Goal: Complete application form

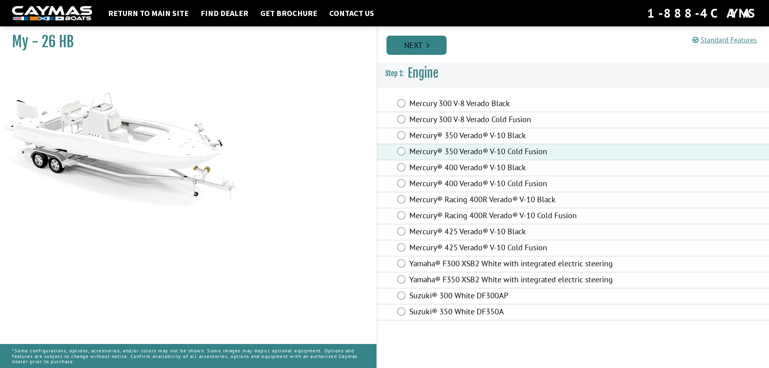
click at [405, 46] on link "Next" at bounding box center [416, 45] width 60 height 19
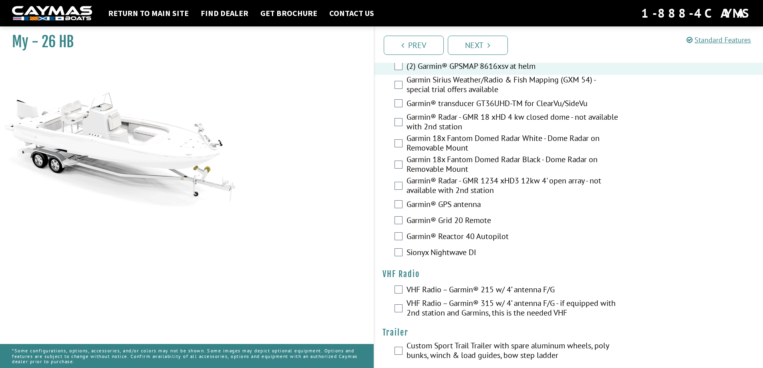
scroll to position [1966, 0]
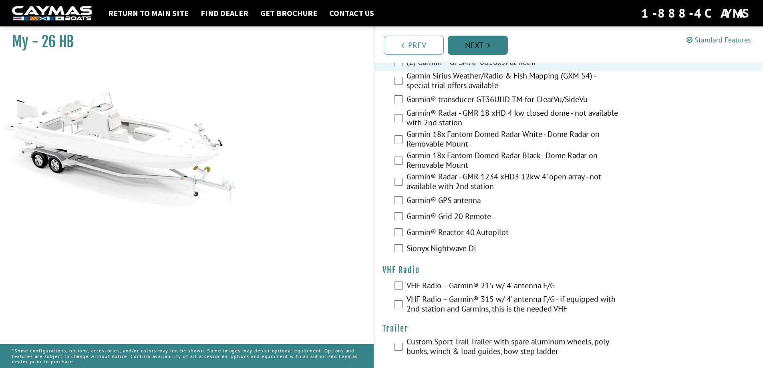
click at [478, 44] on link "Next" at bounding box center [478, 45] width 60 height 19
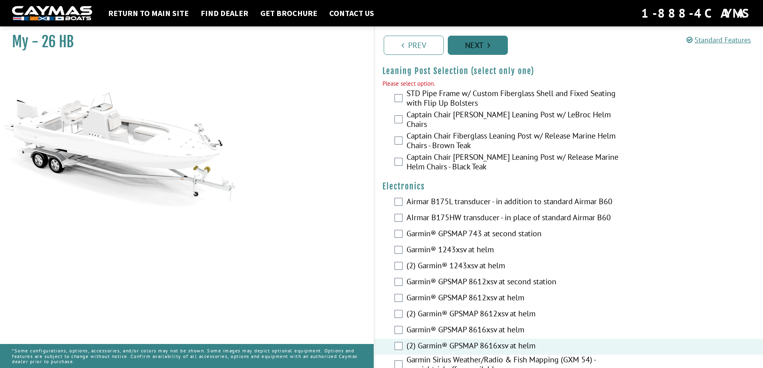
scroll to position [1690, 0]
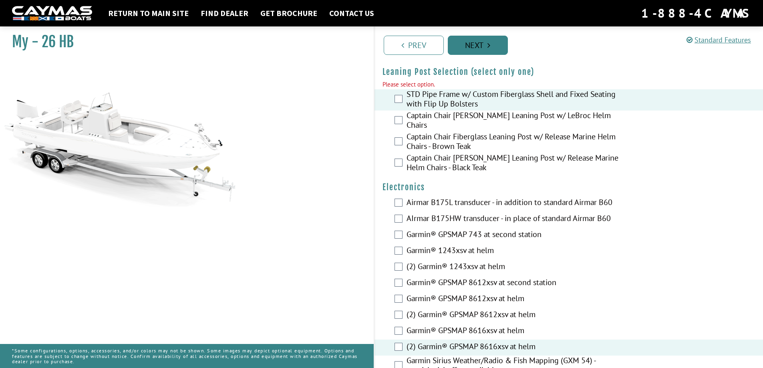
click at [464, 46] on link "Next" at bounding box center [478, 45] width 60 height 19
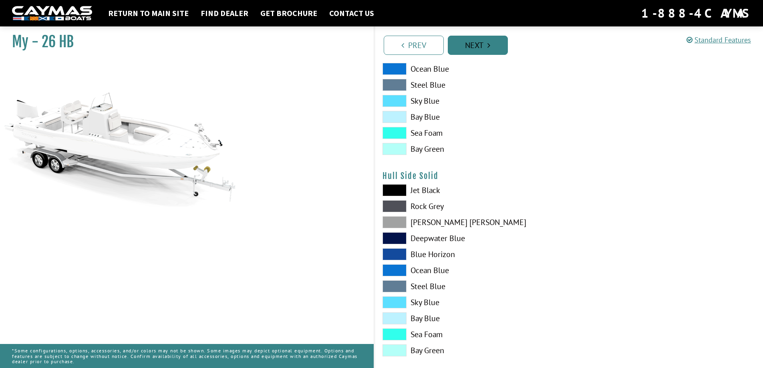
scroll to position [0, 0]
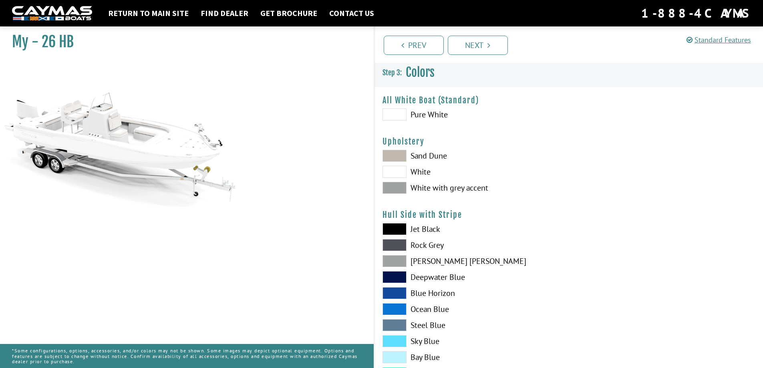
click at [389, 186] on span at bounding box center [394, 188] width 24 height 12
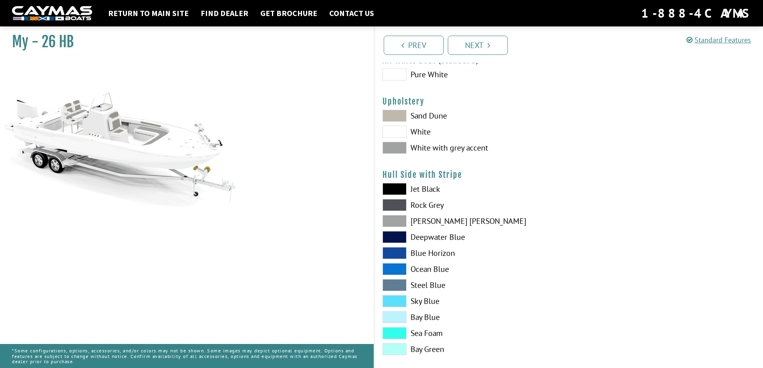
scroll to position [80, 0]
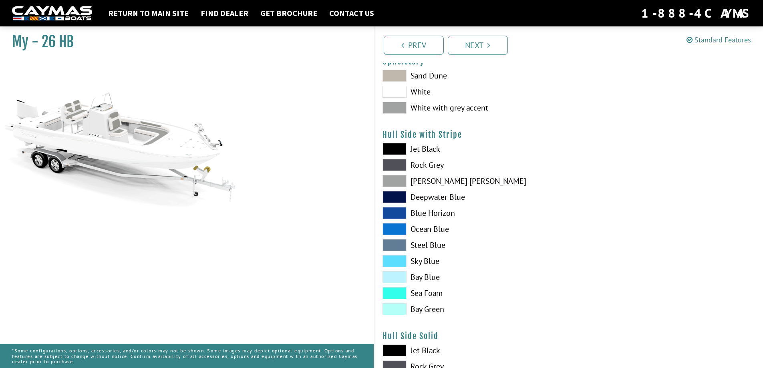
click at [392, 275] on span at bounding box center [394, 277] width 24 height 12
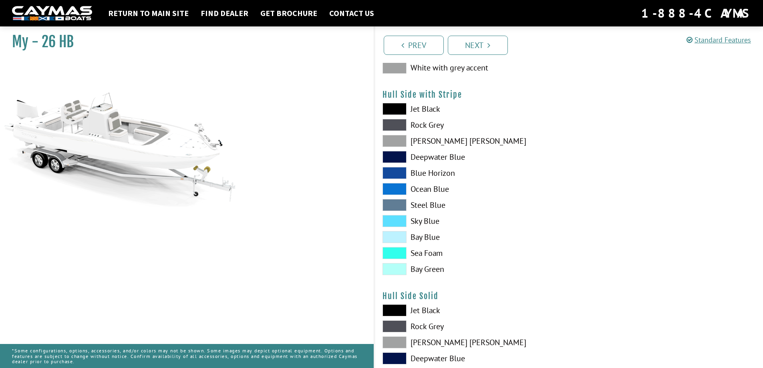
scroll to position [160, 0]
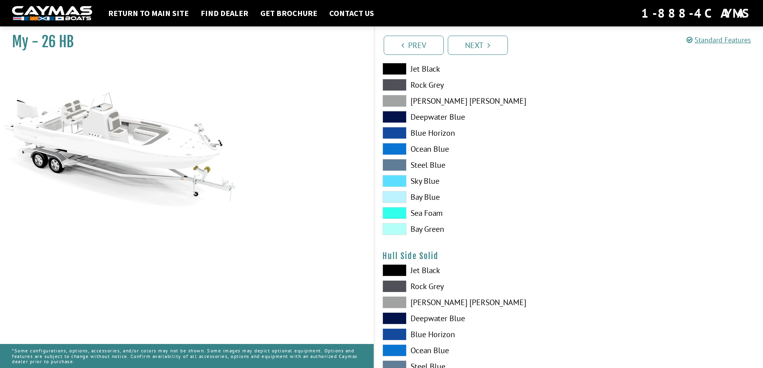
click at [398, 179] on span at bounding box center [394, 181] width 24 height 12
click at [394, 211] on span at bounding box center [394, 213] width 24 height 12
click at [397, 225] on span at bounding box center [394, 229] width 24 height 12
click at [389, 230] on span at bounding box center [394, 229] width 24 height 12
click at [393, 149] on span at bounding box center [394, 149] width 24 height 12
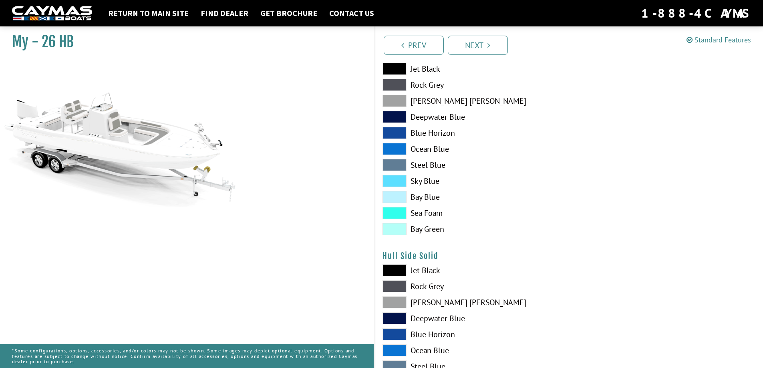
click at [395, 135] on span at bounding box center [394, 133] width 24 height 12
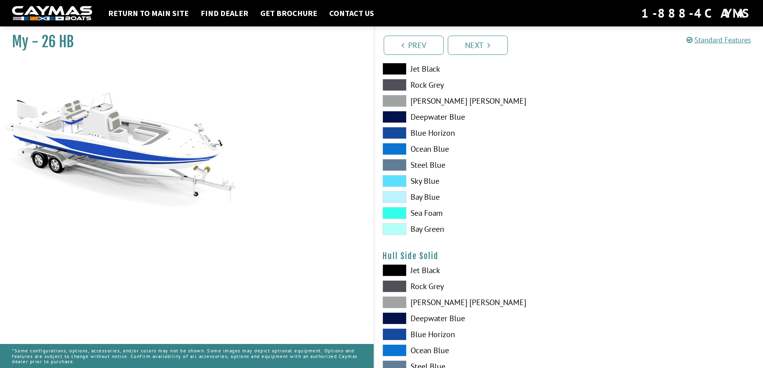
click at [396, 101] on span at bounding box center [394, 101] width 24 height 12
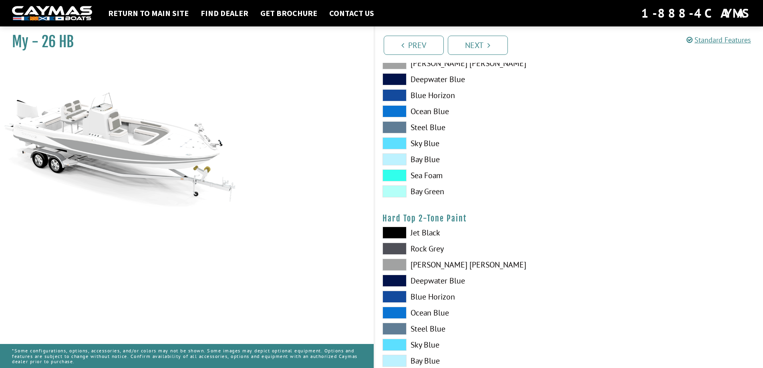
scroll to position [641, 0]
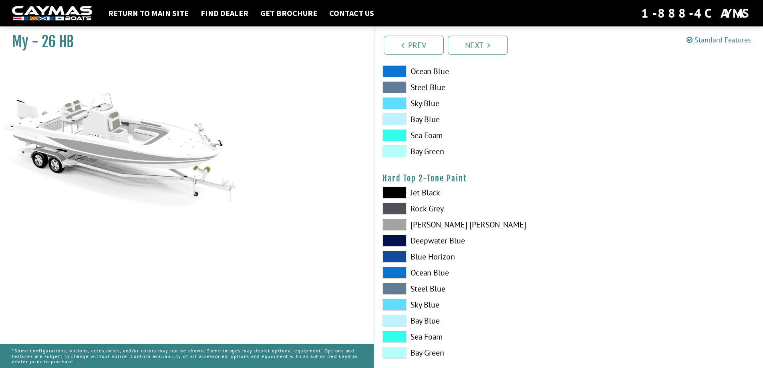
click at [395, 225] on span at bounding box center [394, 225] width 24 height 12
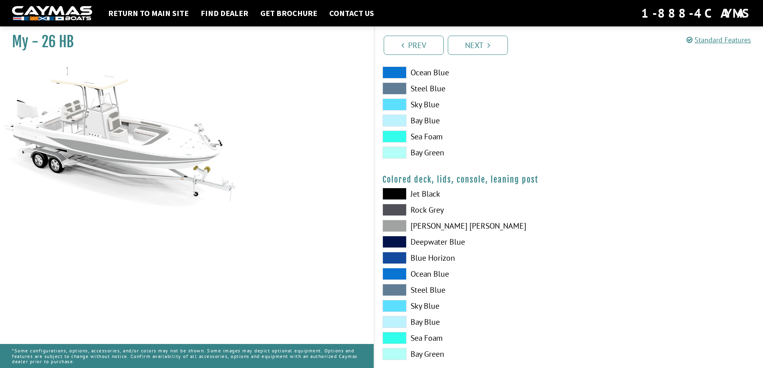
scroll to position [856, 0]
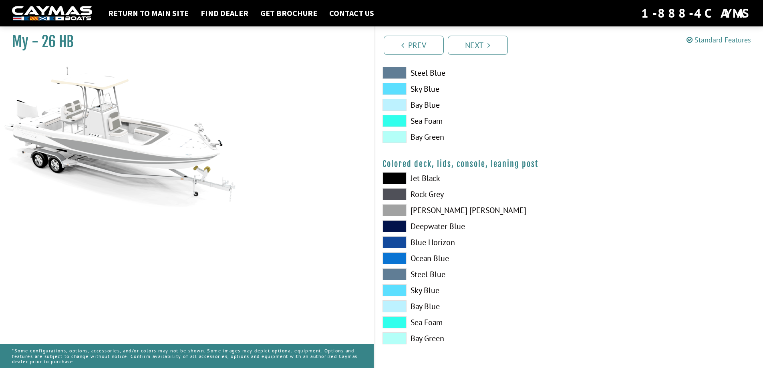
click at [398, 210] on span at bounding box center [394, 210] width 24 height 12
click at [473, 49] on link "Next" at bounding box center [478, 45] width 60 height 19
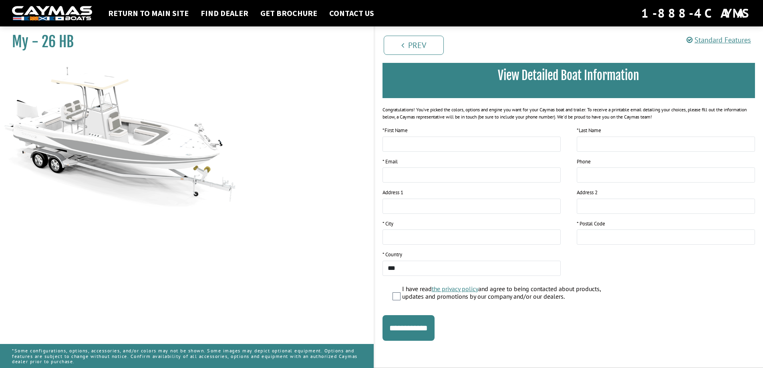
scroll to position [0, 0]
